Goal: Task Accomplishment & Management: Use online tool/utility

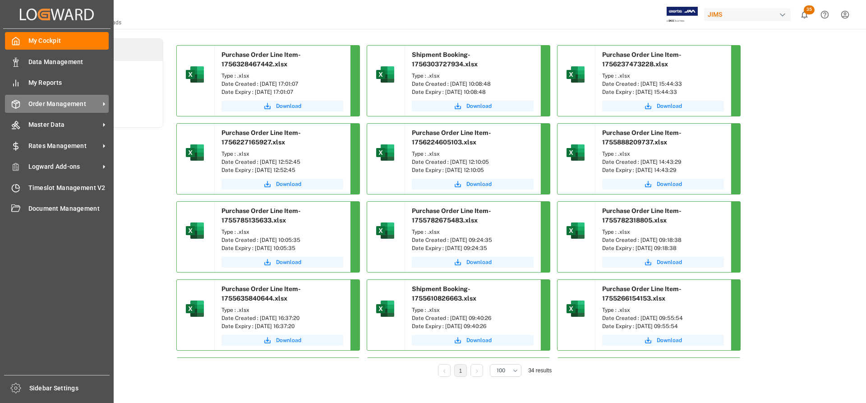
click at [57, 105] on span "Order Management" at bounding box center [63, 103] width 71 height 9
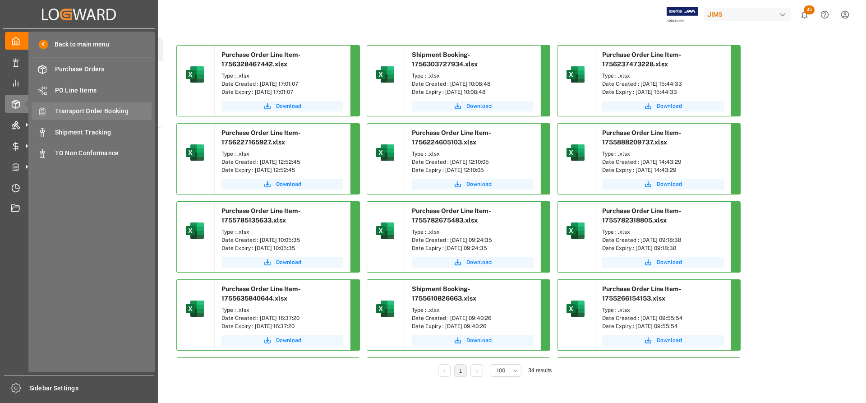
click at [96, 110] on span "Transport Order Booking" at bounding box center [103, 110] width 97 height 9
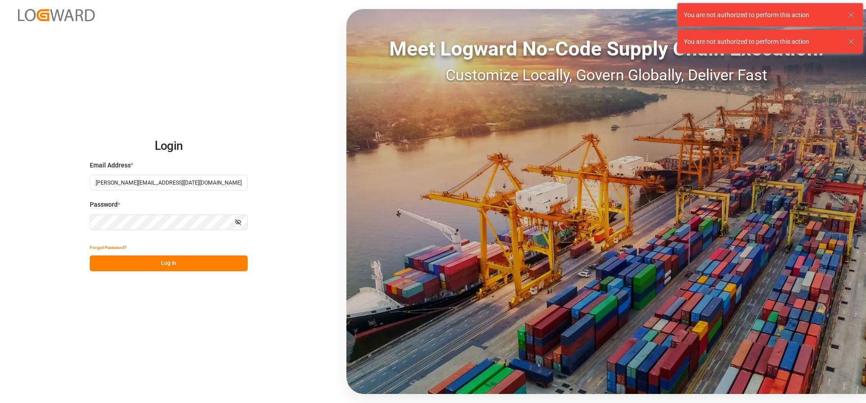
click at [146, 259] on button "Log In" at bounding box center [169, 263] width 158 height 16
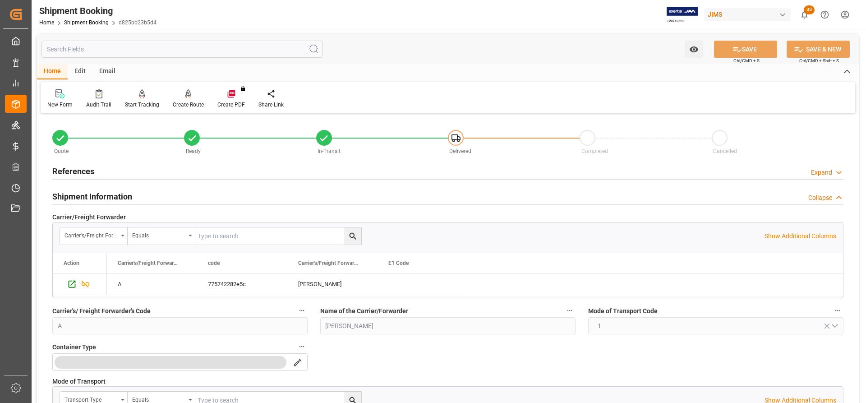
scroll to position [677, 0]
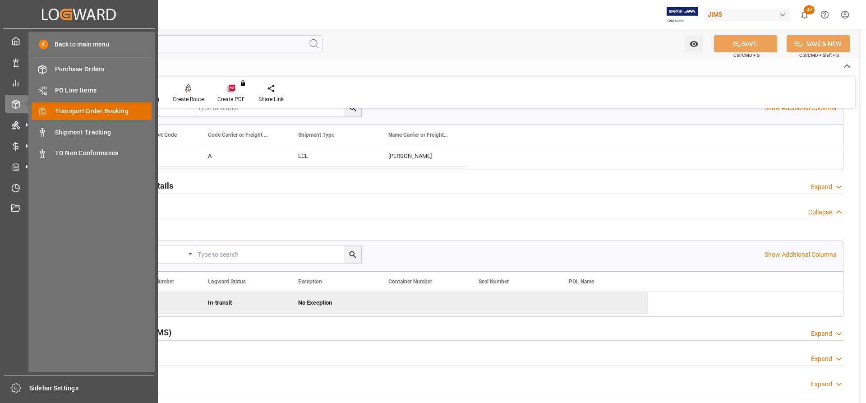
click at [88, 109] on span "Transport Order Booking" at bounding box center [103, 110] width 97 height 9
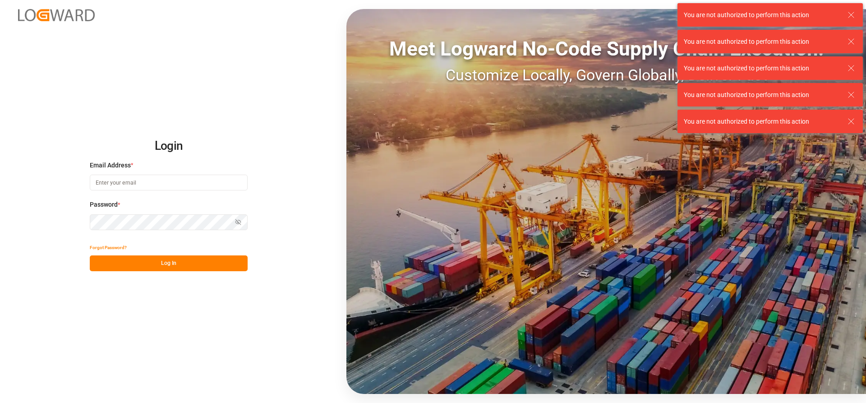
type input "[PERSON_NAME][EMAIL_ADDRESS][DATE][DOMAIN_NAME]"
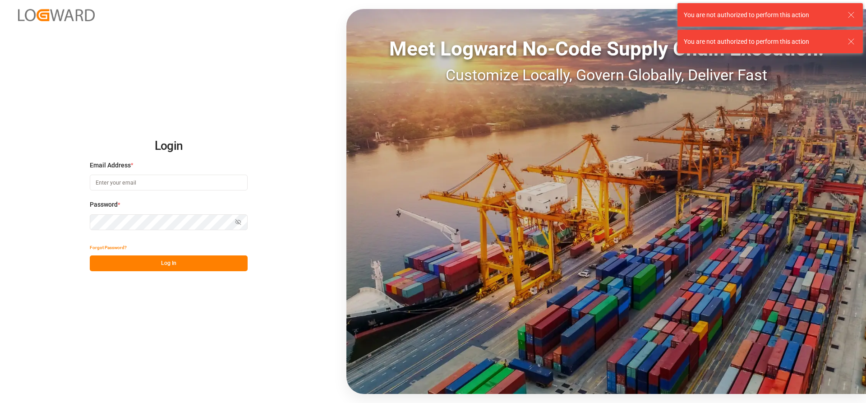
type input "[PERSON_NAME][EMAIL_ADDRESS][DATE][DOMAIN_NAME]"
click at [135, 264] on button "Log In" at bounding box center [169, 263] width 158 height 16
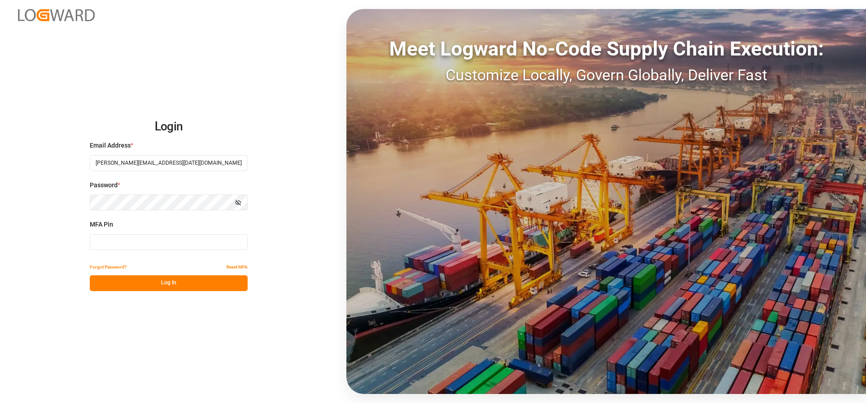
click at [147, 243] on input at bounding box center [169, 242] width 158 height 16
type input "5"
type input "588405"
click at [172, 284] on button "Log In" at bounding box center [169, 283] width 158 height 16
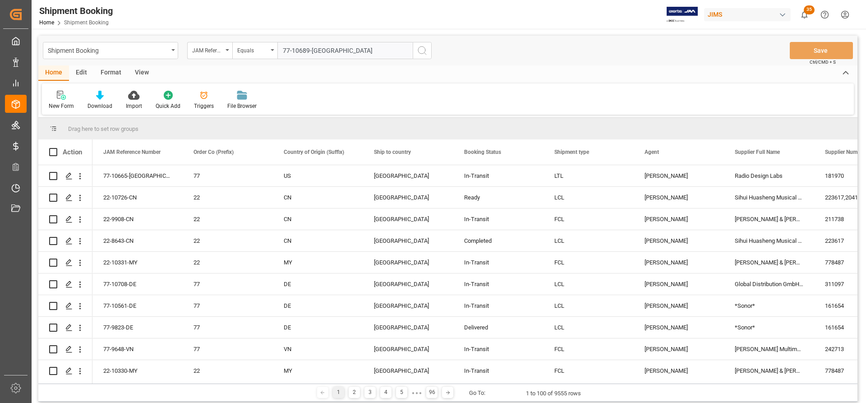
type input "77-10689-US"
click at [420, 50] on icon "search button" at bounding box center [422, 50] width 11 height 11
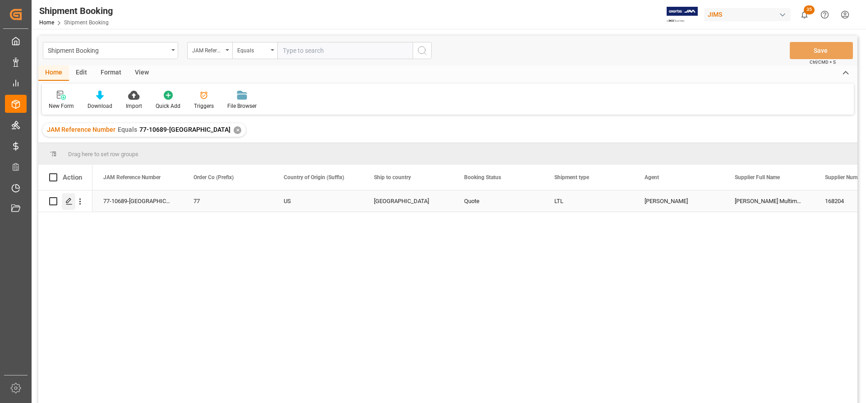
click at [70, 201] on icon "Press SPACE to select this row." at bounding box center [68, 201] width 7 height 7
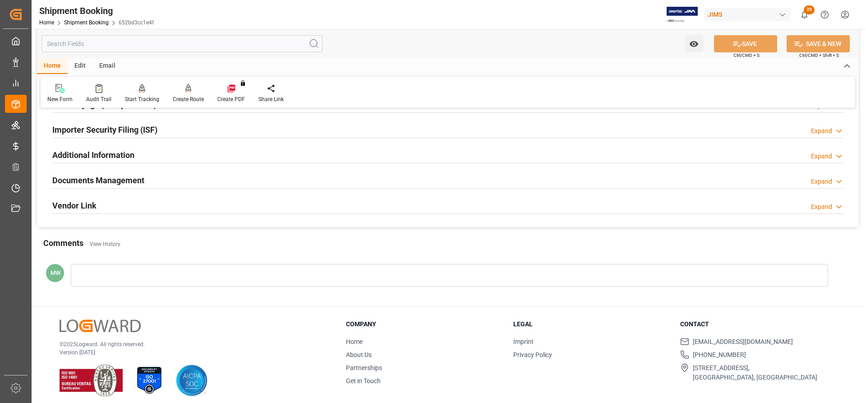
scroll to position [271, 0]
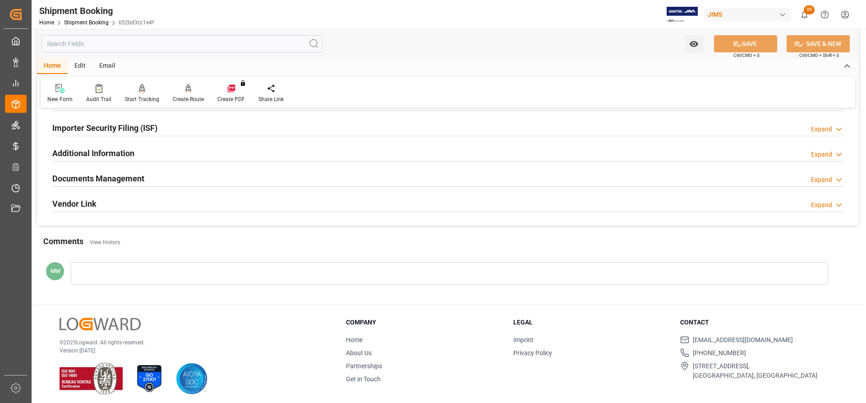
click at [115, 176] on h2 "Documents Management" at bounding box center [98, 178] width 92 height 12
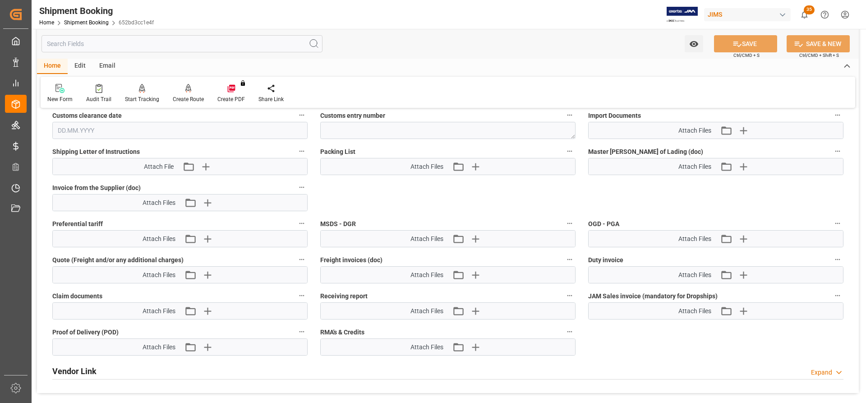
scroll to position [496, 0]
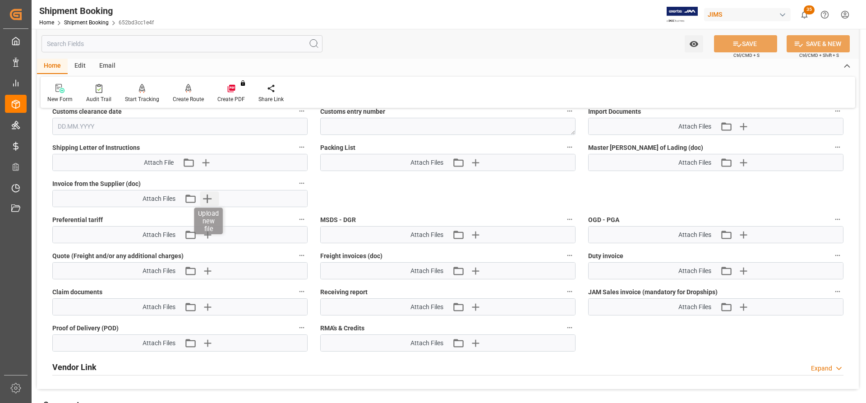
click at [203, 197] on icon "button" at bounding box center [207, 198] width 14 height 14
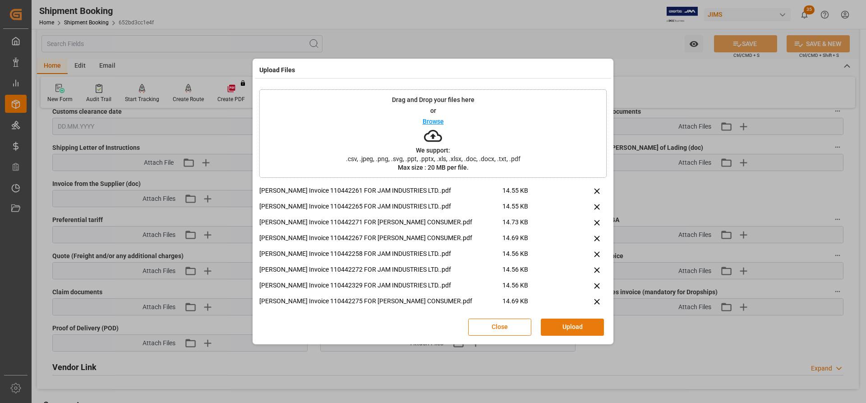
click at [566, 331] on button "Upload" at bounding box center [572, 326] width 63 height 17
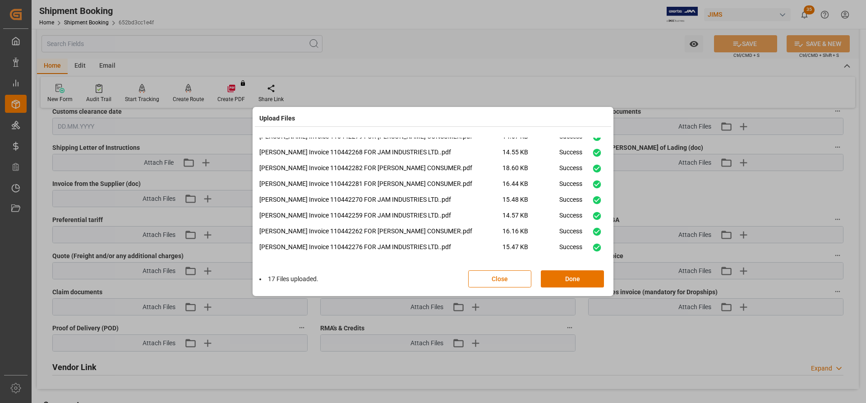
scroll to position [148, 0]
click at [573, 282] on button "Done" at bounding box center [572, 278] width 63 height 17
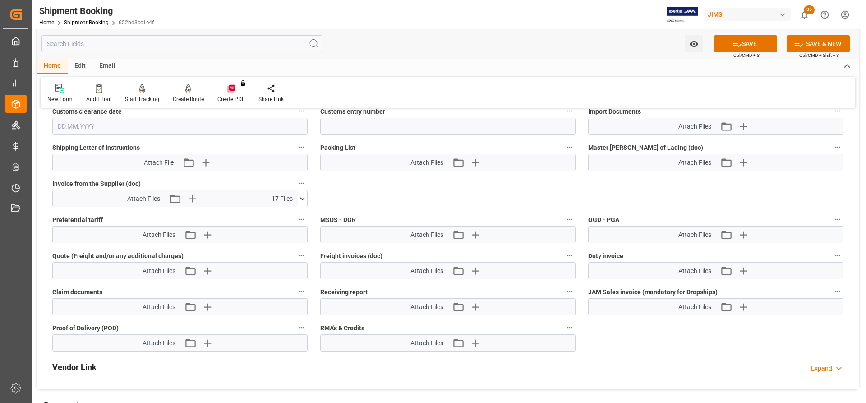
scroll to position [451, 0]
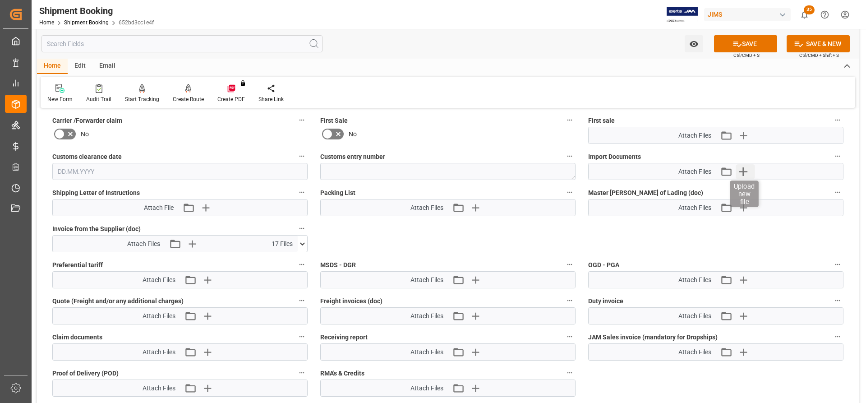
click at [743, 167] on icon "button" at bounding box center [743, 171] width 9 height 9
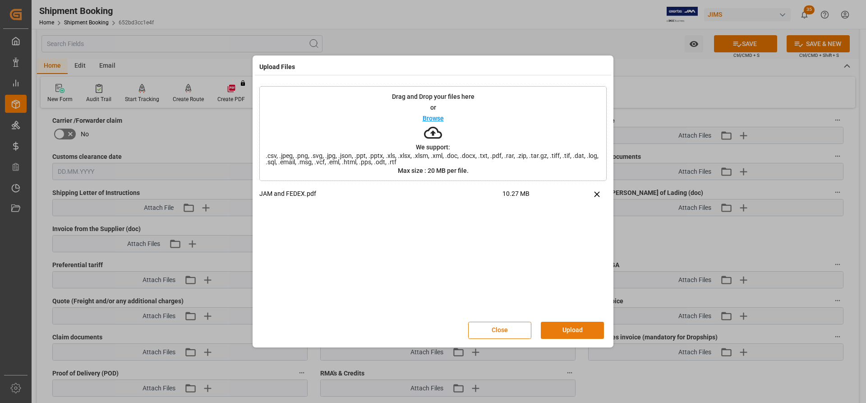
click at [571, 332] on button "Upload" at bounding box center [572, 330] width 63 height 17
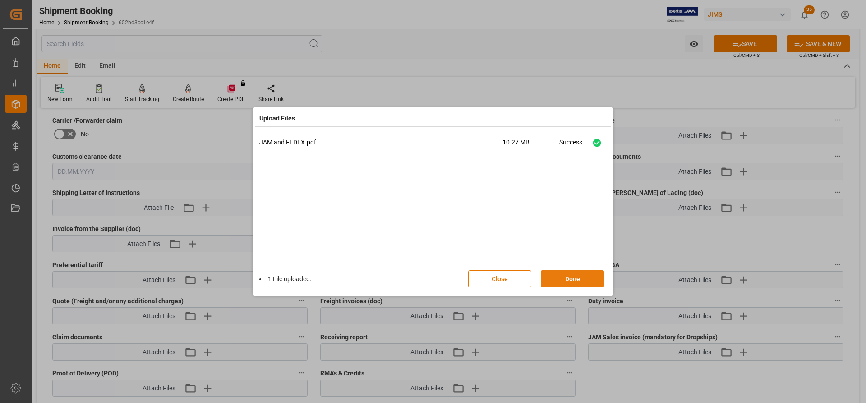
click at [580, 273] on button "Done" at bounding box center [572, 278] width 63 height 17
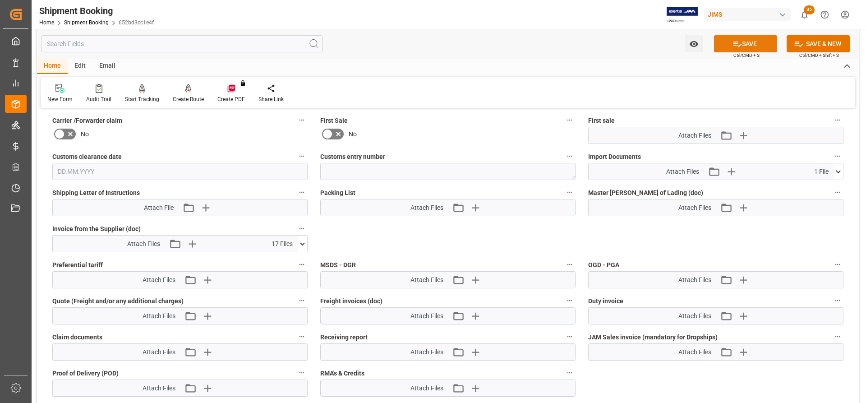
click at [754, 45] on button "SAVE" at bounding box center [745, 43] width 63 height 17
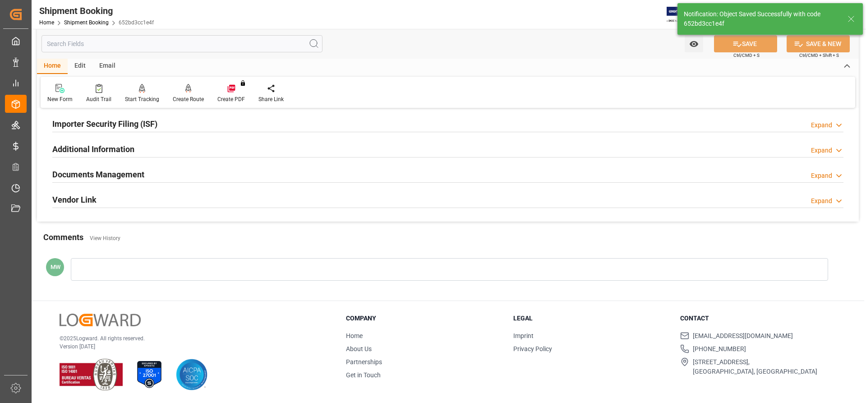
scroll to position [62, 0]
